Goal: Task Accomplishment & Management: Manage account settings

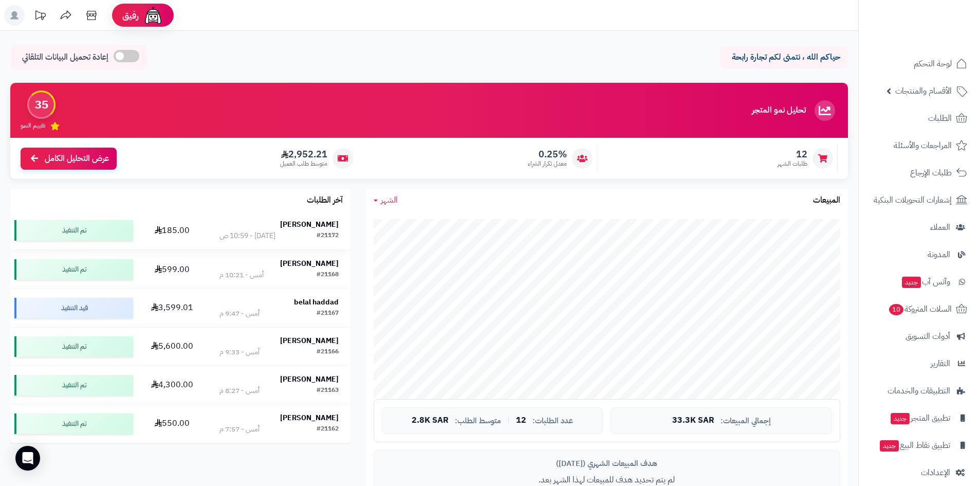
click at [313, 222] on strong "[PERSON_NAME]" at bounding box center [309, 224] width 59 height 11
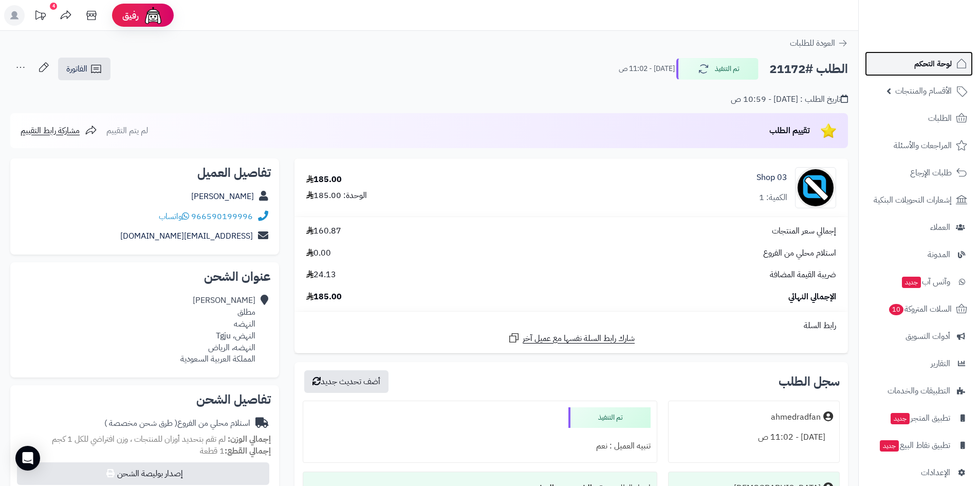
click at [904, 69] on link "لوحة التحكم" at bounding box center [919, 63] width 108 height 25
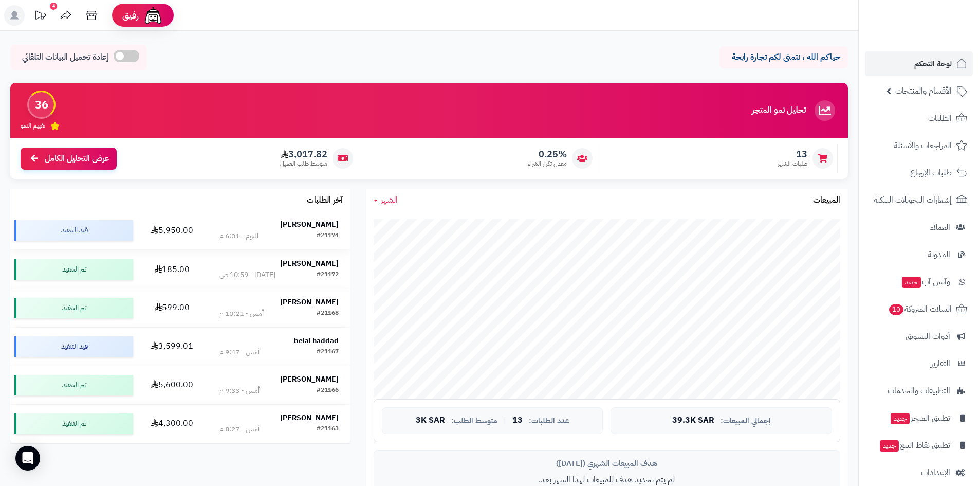
click at [291, 227] on strong "[PERSON_NAME]" at bounding box center [309, 224] width 59 height 11
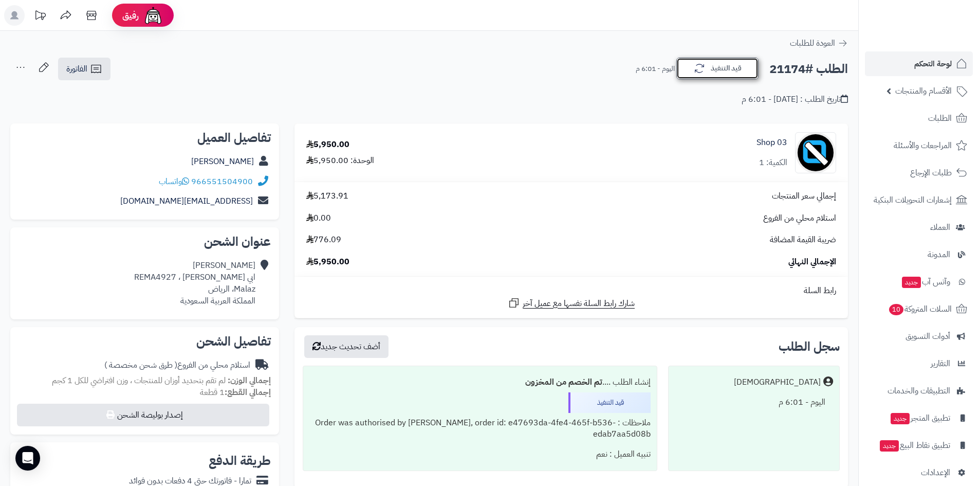
click at [743, 66] on button "قيد التنفيذ" at bounding box center [717, 69] width 82 height 22
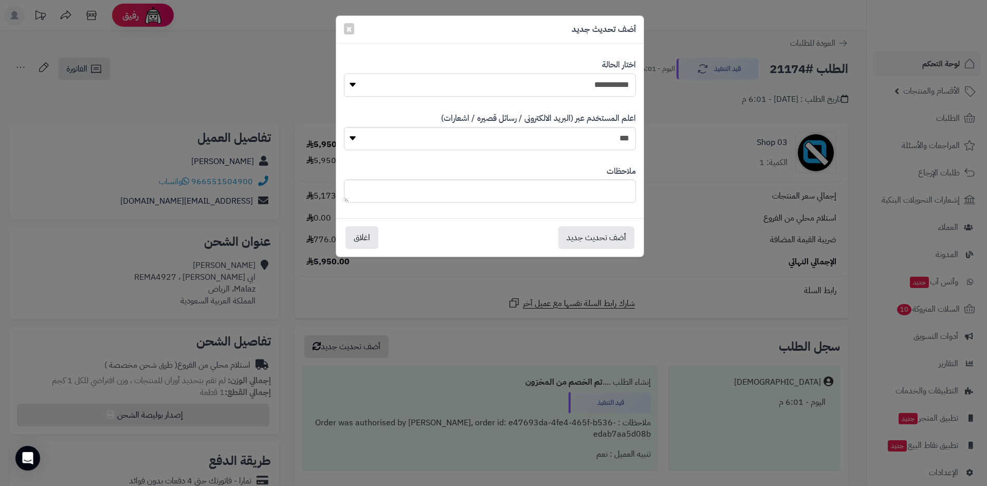
click at [615, 88] on select "**********" at bounding box center [490, 84] width 292 height 23
select select "*"
click at [344, 73] on select "**********" at bounding box center [490, 84] width 292 height 23
click at [594, 241] on button "أضف تحديث جديد" at bounding box center [596, 237] width 76 height 23
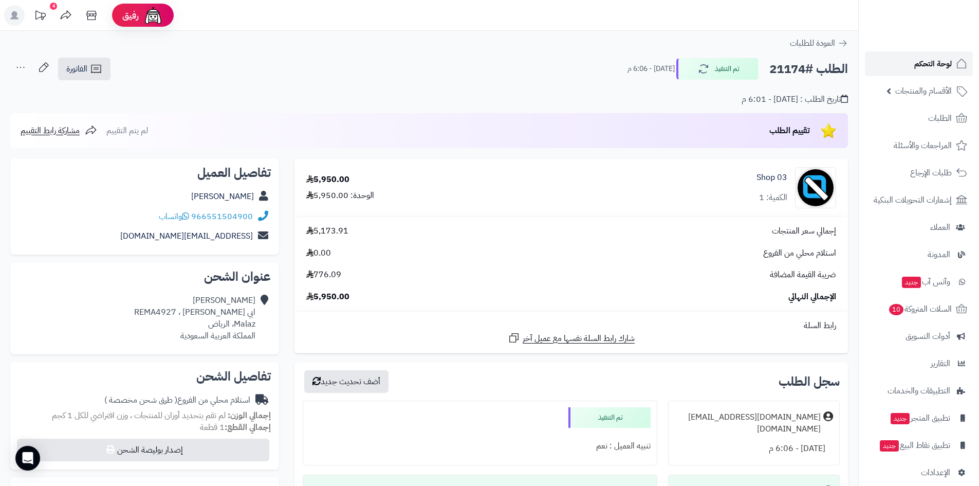
click at [909, 68] on link "لوحة التحكم" at bounding box center [919, 63] width 108 height 25
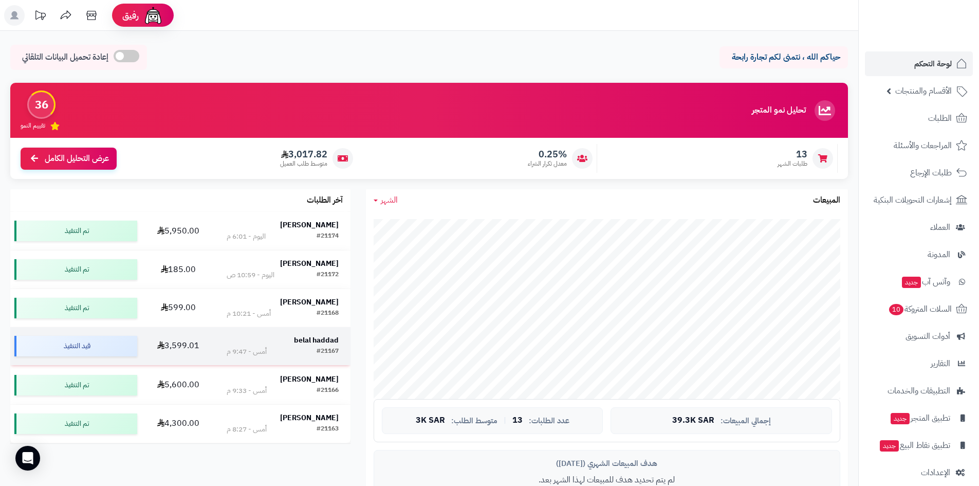
click at [339, 335] on td "belal haddad #21167 أمس - 9:47 م" at bounding box center [283, 346] width 136 height 38
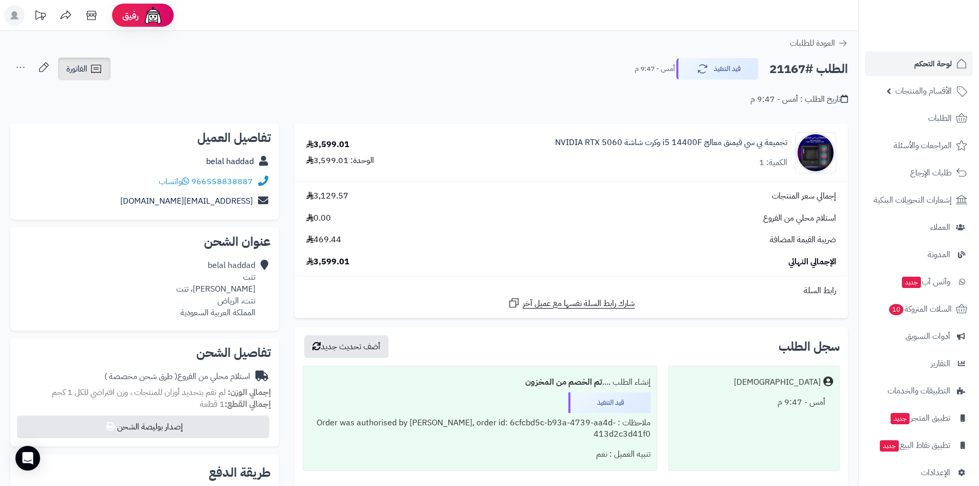
click at [92, 65] on icon at bounding box center [96, 69] width 12 height 12
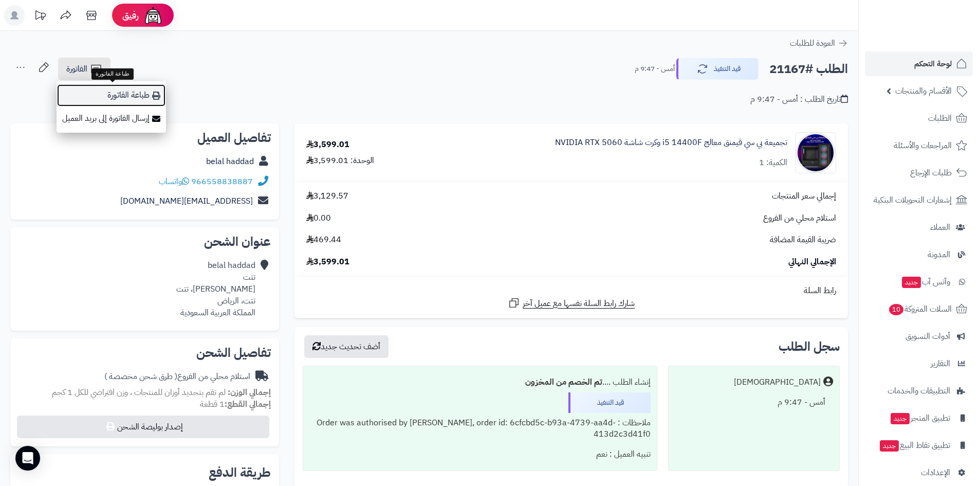
click at [96, 89] on link "طباعة الفاتورة" at bounding box center [111, 95] width 109 height 23
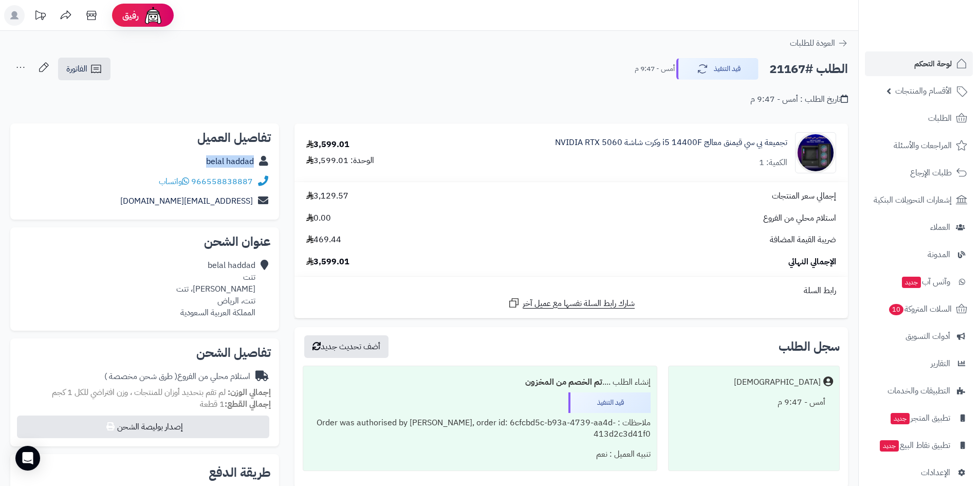
drag, startPoint x: 199, startPoint y: 165, endPoint x: 259, endPoint y: 162, distance: 60.7
click at [259, 162] on div "belal haddad" at bounding box center [144, 162] width 252 height 20
copy div "belal haddad"
